Goal: Transaction & Acquisition: Obtain resource

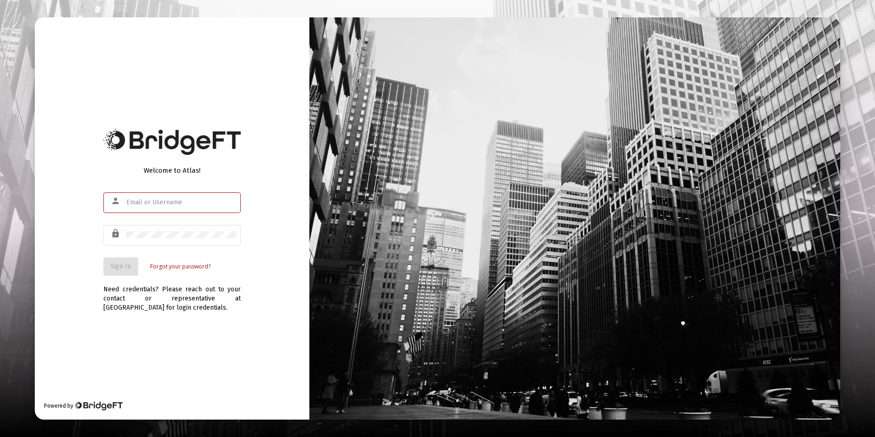
click at [153, 199] on input "text" at bounding box center [181, 202] width 110 height 7
type input "[EMAIL_ADDRESS][DOMAIN_NAME]"
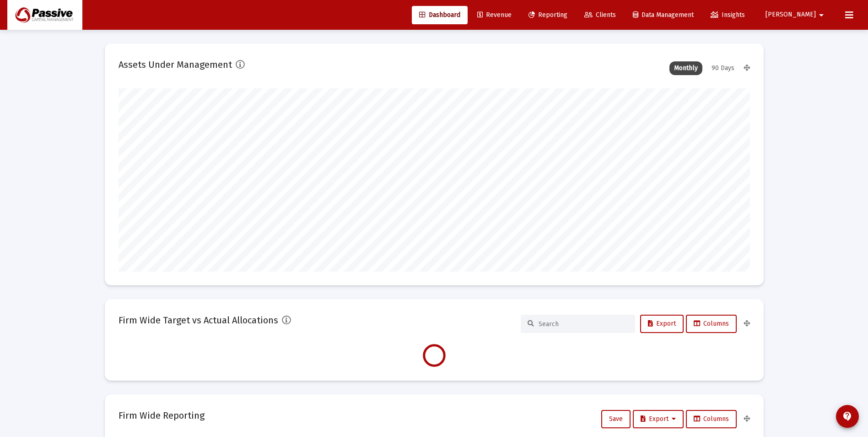
type input "[DATE]"
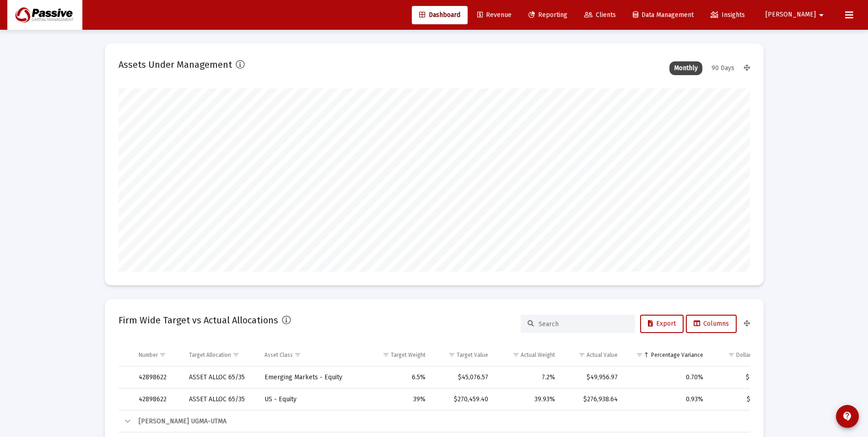
click at [567, 14] on span "Reporting" at bounding box center [547, 15] width 39 height 8
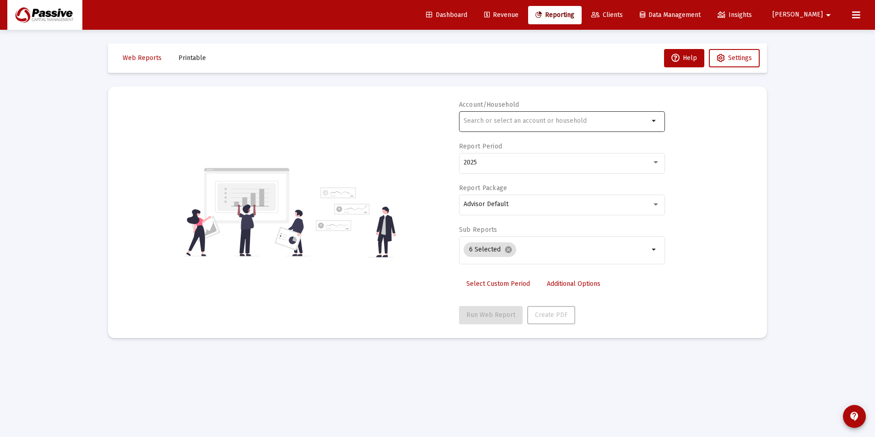
click at [551, 121] on input "text" at bounding box center [555, 120] width 185 height 7
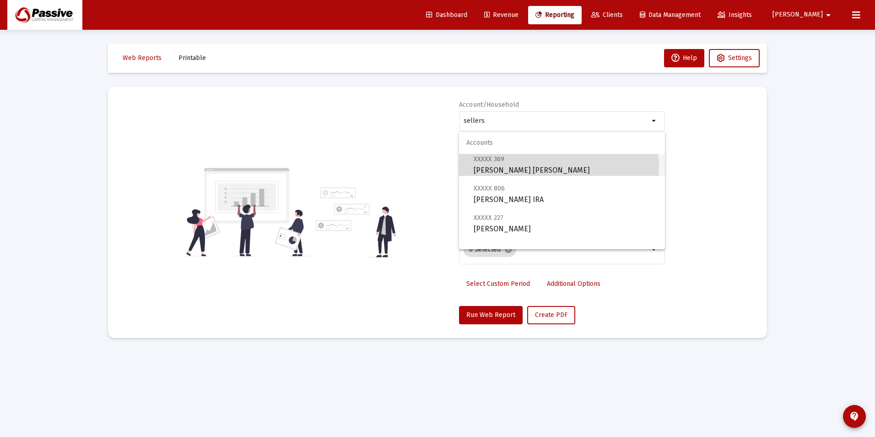
click at [557, 167] on span "XXXXX 369 [PERSON_NAME] [PERSON_NAME]" at bounding box center [566, 164] width 184 height 22
type input "[PERSON_NAME] [PERSON_NAME]"
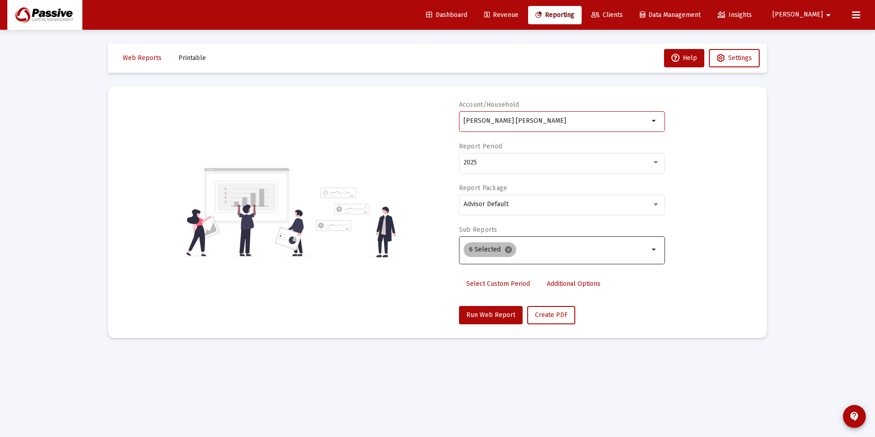
click at [505, 249] on mat-icon "cancel" at bounding box center [508, 249] width 8 height 8
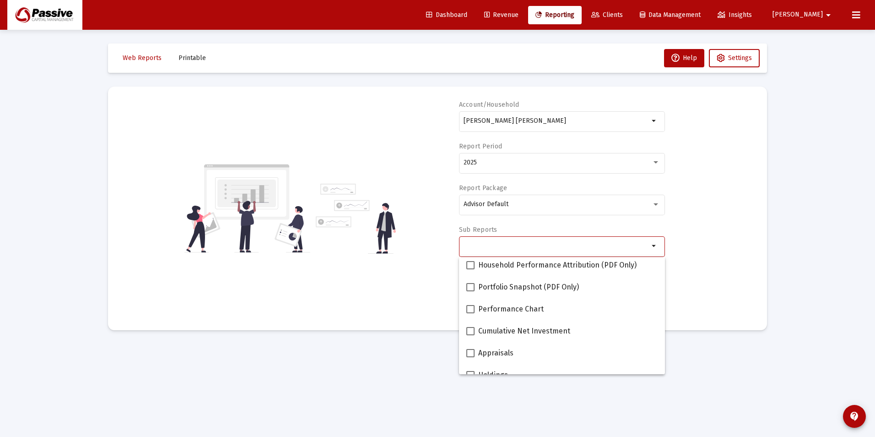
scroll to position [92, 0]
click at [526, 281] on span "Portfolio Snapshot (PDF Only)" at bounding box center [528, 286] width 101 height 11
click at [470, 291] on input "Portfolio Snapshot (PDF Only)" at bounding box center [470, 291] width 0 height 0
checkbox input "true"
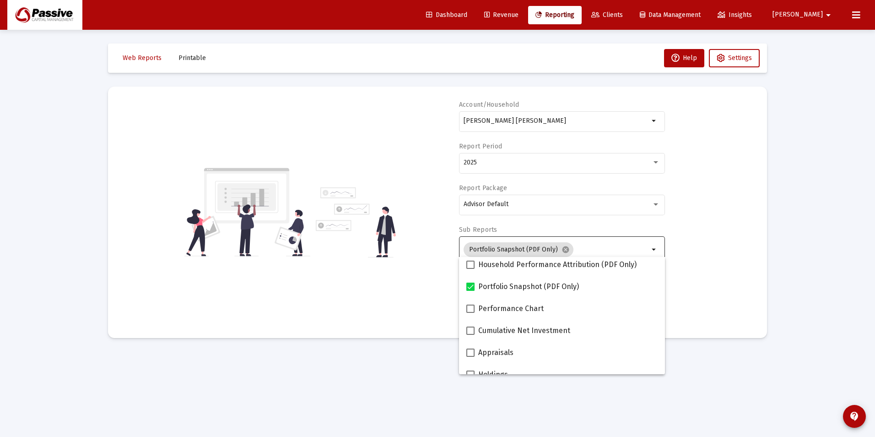
click at [687, 283] on div "Account/Household [PERSON_NAME] [PERSON_NAME] arrow_drop_down Report Period 202…" at bounding box center [437, 212] width 631 height 224
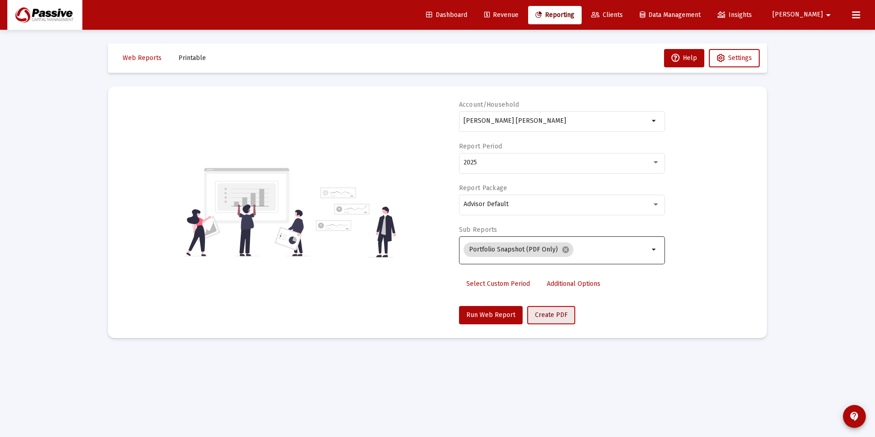
click at [560, 313] on span "Create PDF" at bounding box center [551, 315] width 32 height 8
click at [526, 127] on div "[PERSON_NAME] [PERSON_NAME]" at bounding box center [555, 120] width 185 height 22
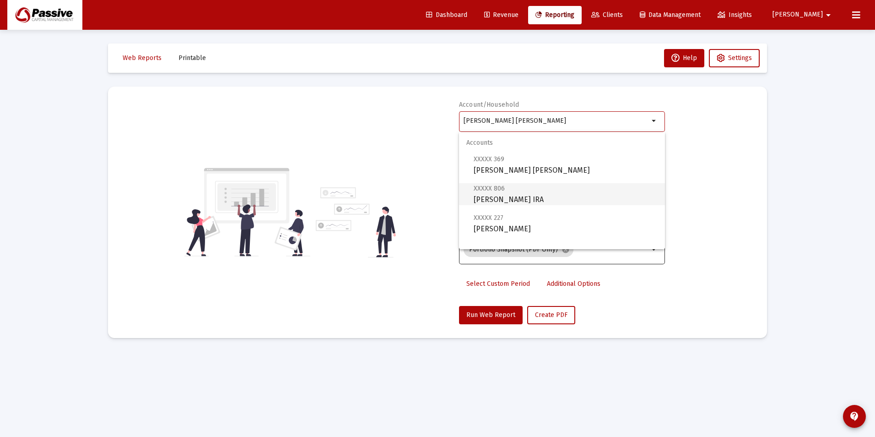
click at [528, 202] on span "XXXXX 806 [PERSON_NAME] IRA" at bounding box center [566, 194] width 184 height 22
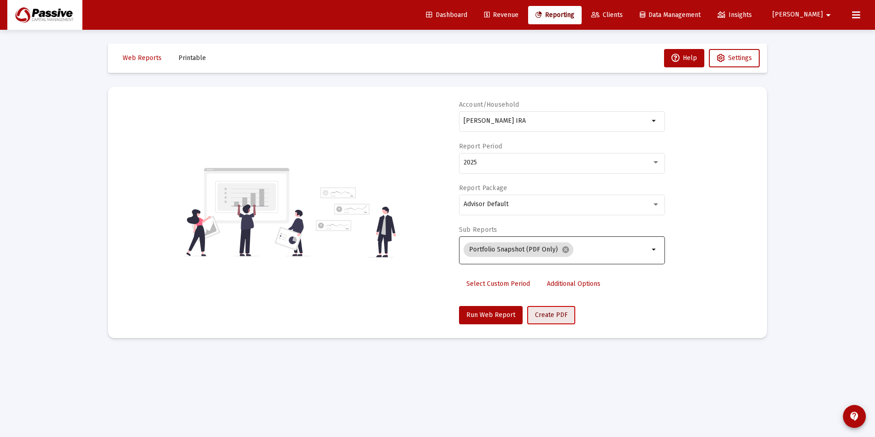
click at [546, 308] on button "Create PDF" at bounding box center [551, 315] width 48 height 18
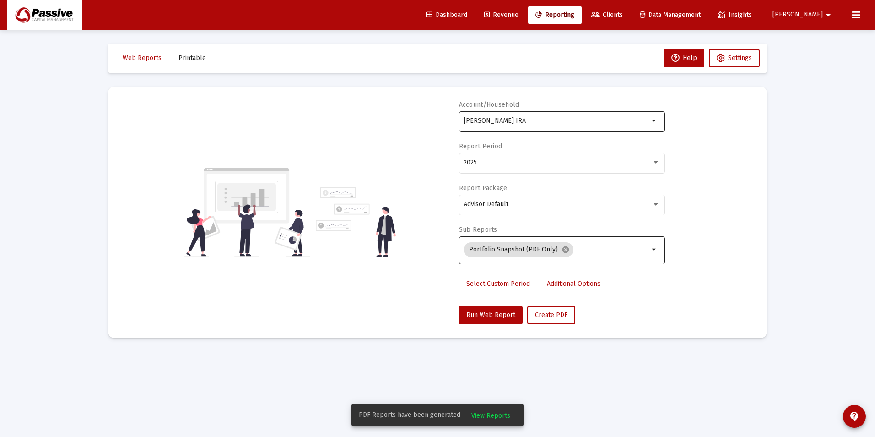
click at [544, 127] on div "[PERSON_NAME] IRA" at bounding box center [555, 120] width 185 height 22
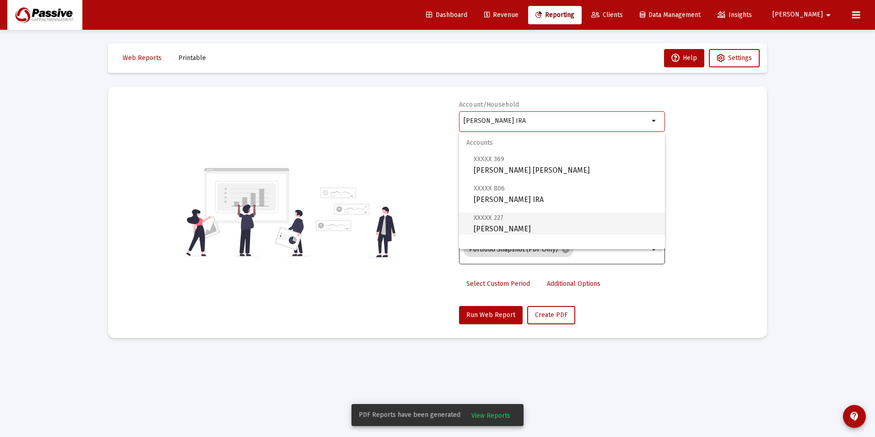
click at [538, 225] on span "XXXXX 227 [PERSON_NAME] Individual" at bounding box center [566, 223] width 184 height 22
type input "[PERSON_NAME]"
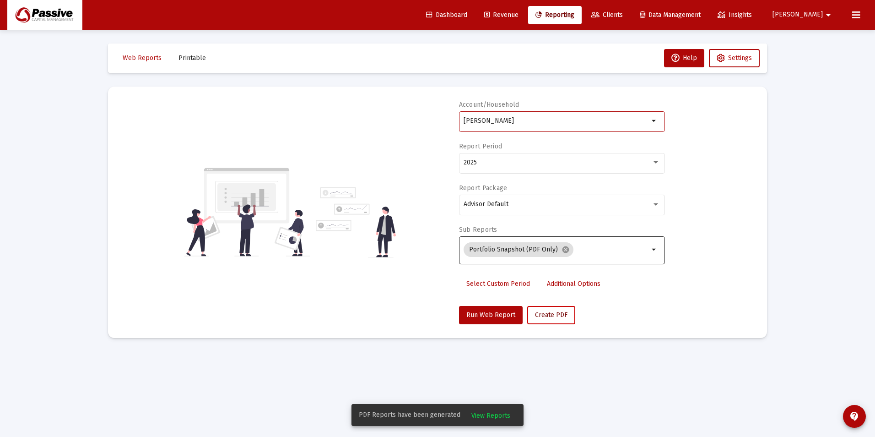
click at [550, 320] on button "Create PDF" at bounding box center [551, 315] width 48 height 18
click at [478, 411] on button "View Reports" at bounding box center [491, 414] width 54 height 16
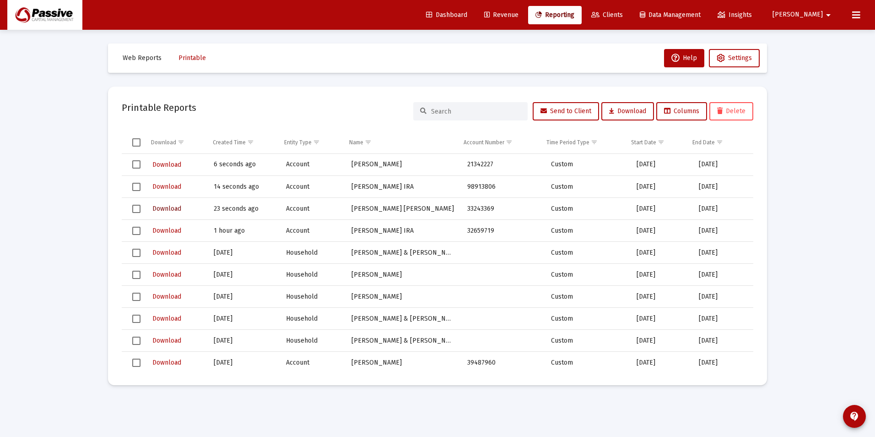
click at [172, 209] on span "Download" at bounding box center [166, 209] width 29 height 8
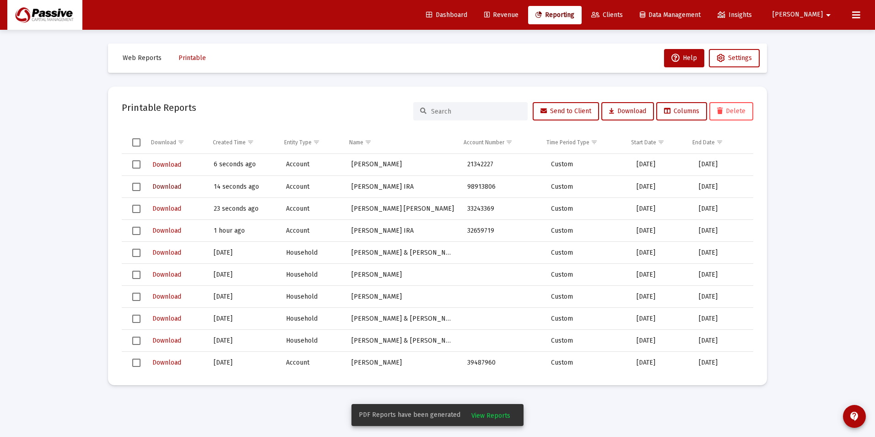
click at [164, 186] on span "Download" at bounding box center [166, 187] width 29 height 8
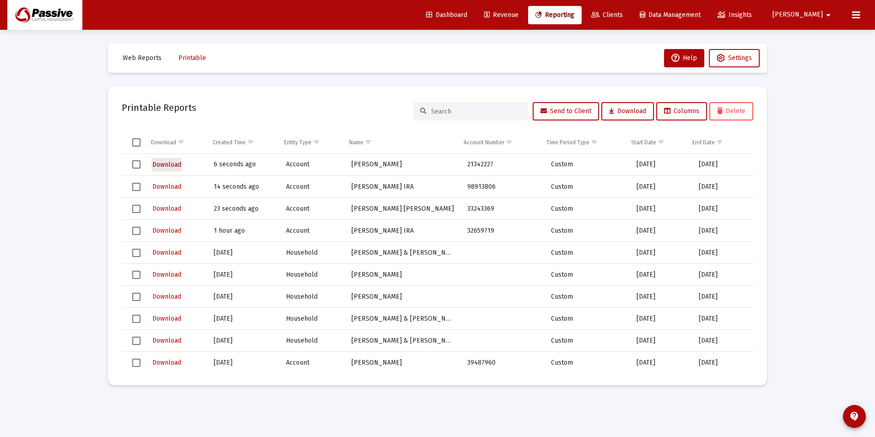
click at [172, 163] on span "Download" at bounding box center [166, 165] width 29 height 8
